Goal: Task Accomplishment & Management: Manage account settings

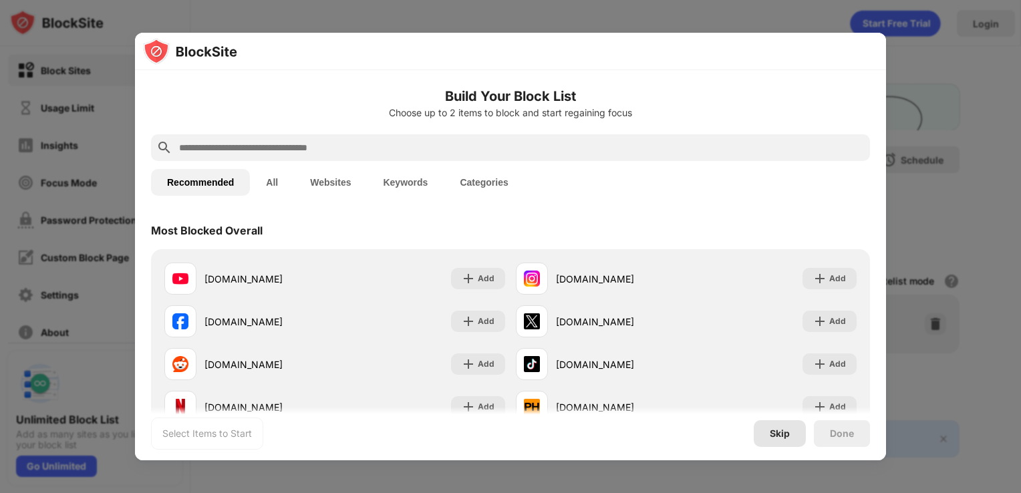
click at [777, 427] on div "Skip" at bounding box center [780, 433] width 52 height 27
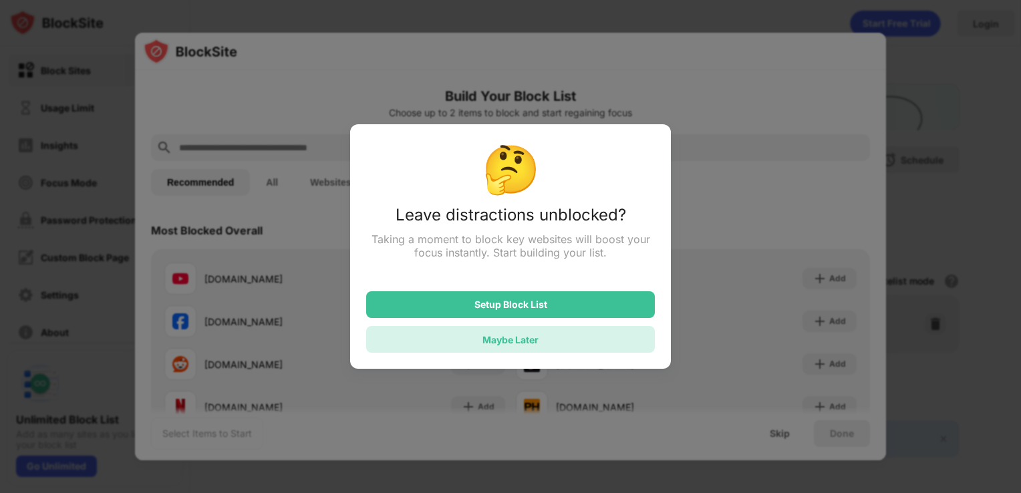
click at [539, 335] on div "Maybe Later" at bounding box center [511, 339] width 56 height 11
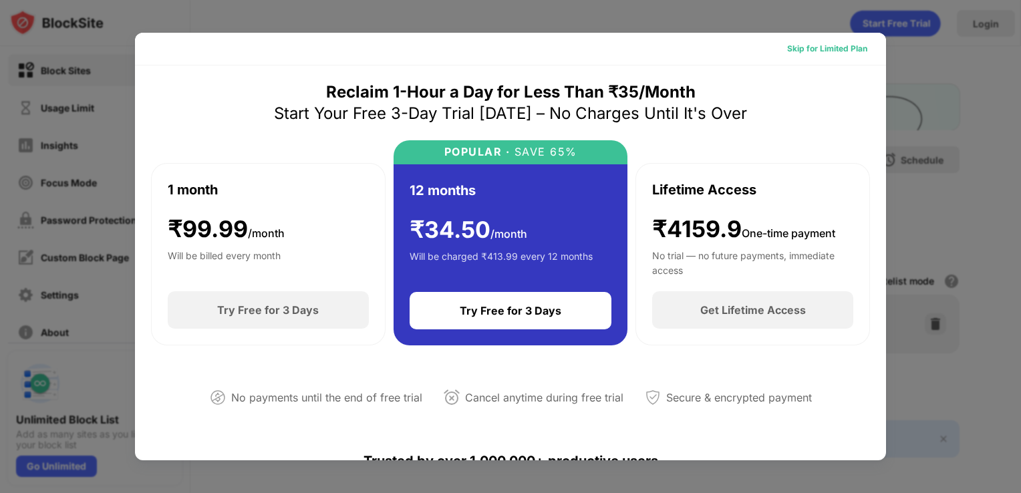
click at [808, 48] on div "Skip for Limited Plan" at bounding box center [827, 48] width 80 height 13
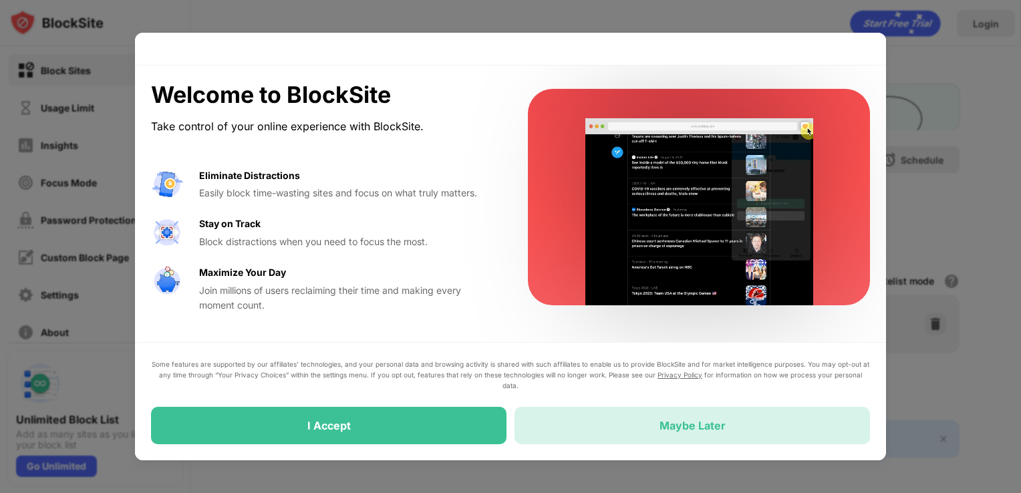
click at [585, 424] on div "Maybe Later" at bounding box center [693, 425] width 356 height 37
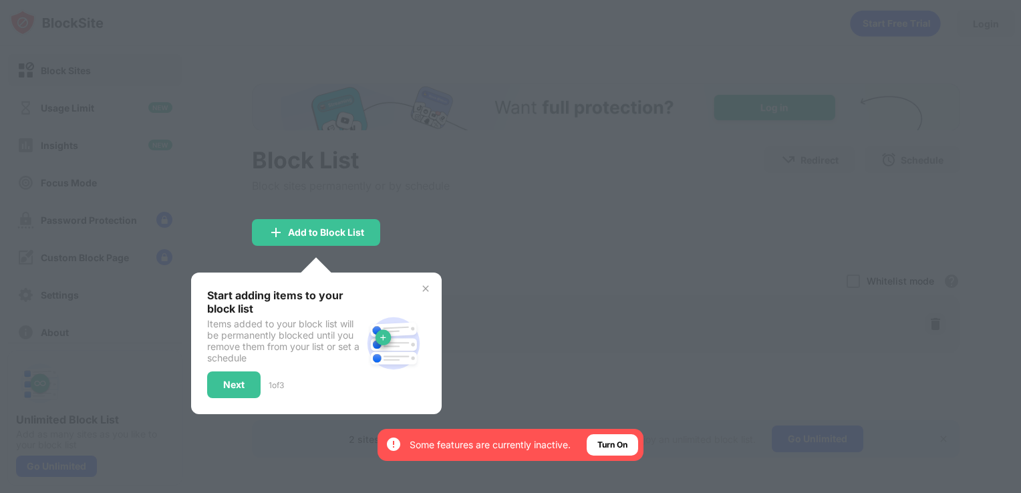
click at [422, 286] on img at bounding box center [425, 288] width 11 height 11
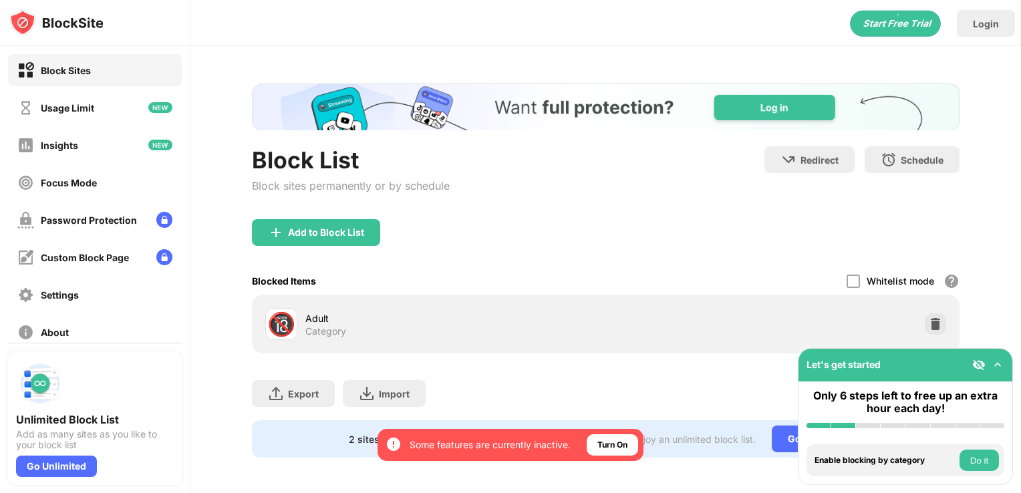
click at [1002, 367] on img at bounding box center [997, 364] width 13 height 13
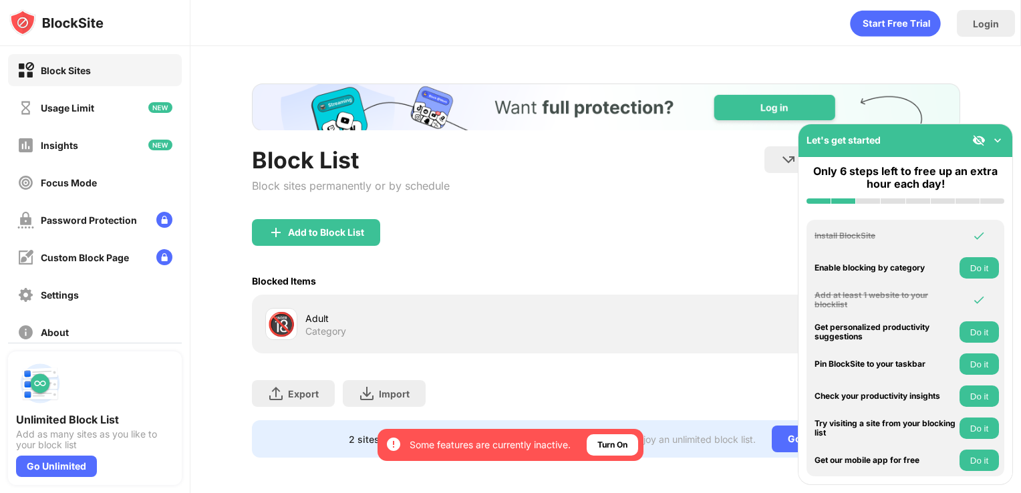
click at [991, 136] on img at bounding box center [997, 140] width 13 height 13
